Goal: Navigation & Orientation: Find specific page/section

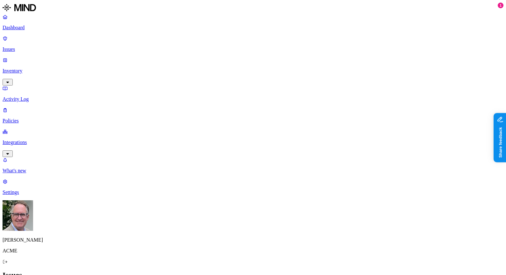
click at [18, 30] on p "Dashboard" at bounding box center [253, 28] width 501 height 6
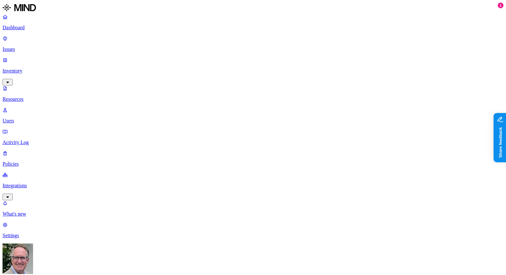
click at [30, 24] on link "Dashboard" at bounding box center [253, 22] width 501 height 17
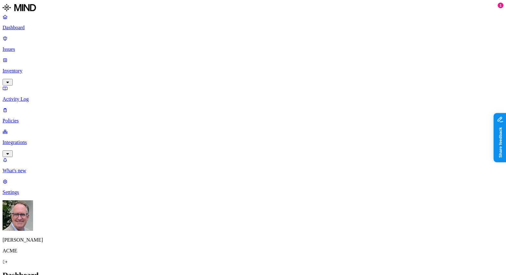
click at [32, 118] on p "Policies" at bounding box center [253, 121] width 501 height 6
